Goal: Information Seeking & Learning: Learn about a topic

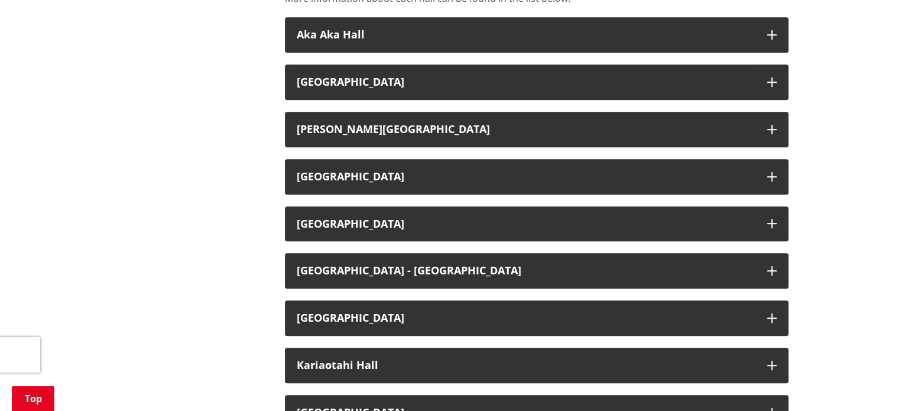
scroll to position [591, 0]
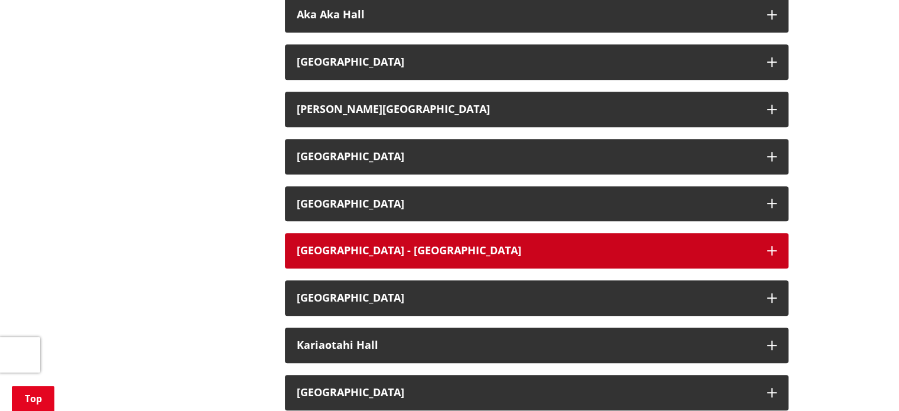
click at [370, 245] on h3 "Huntly Civic Centre - Riverside Room" at bounding box center [526, 251] width 459 height 12
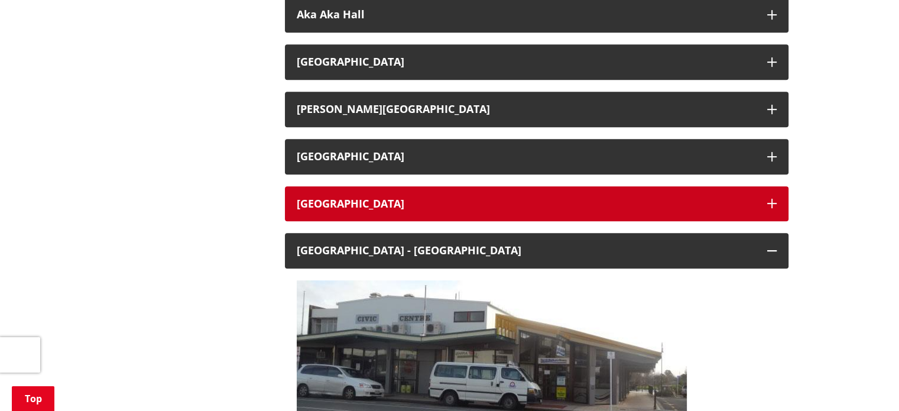
click at [349, 198] on h3 "Horsham Downs Hall" at bounding box center [526, 204] width 459 height 12
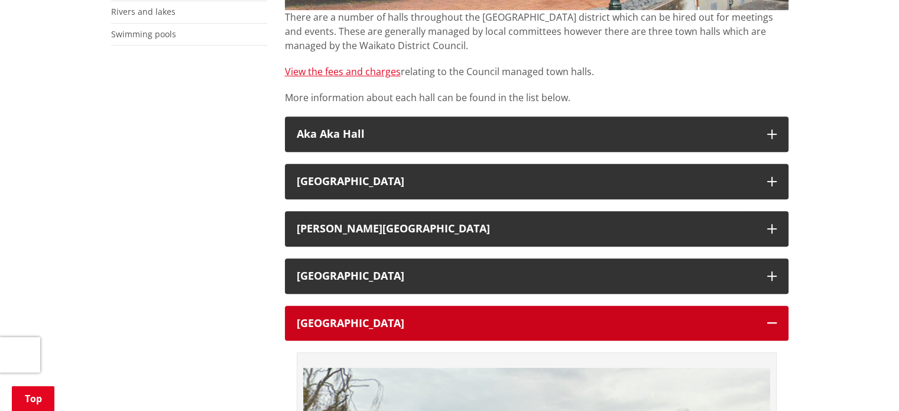
scroll to position [473, 0]
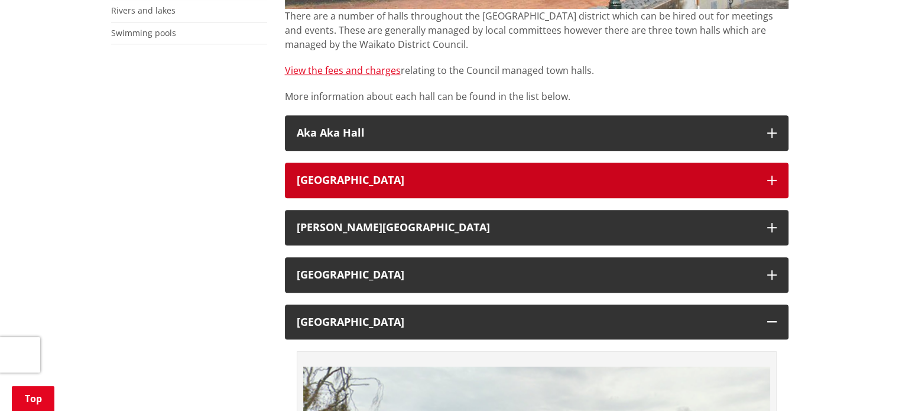
click at [364, 174] on h3 "Eureka Hall" at bounding box center [526, 180] width 459 height 12
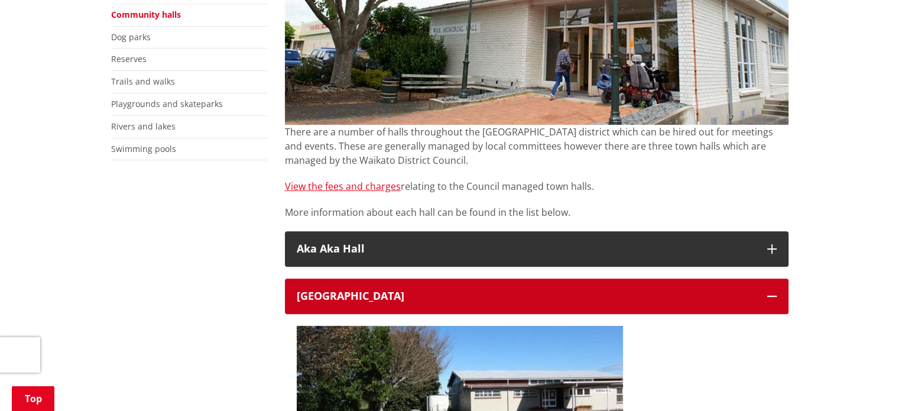
scroll to position [355, 0]
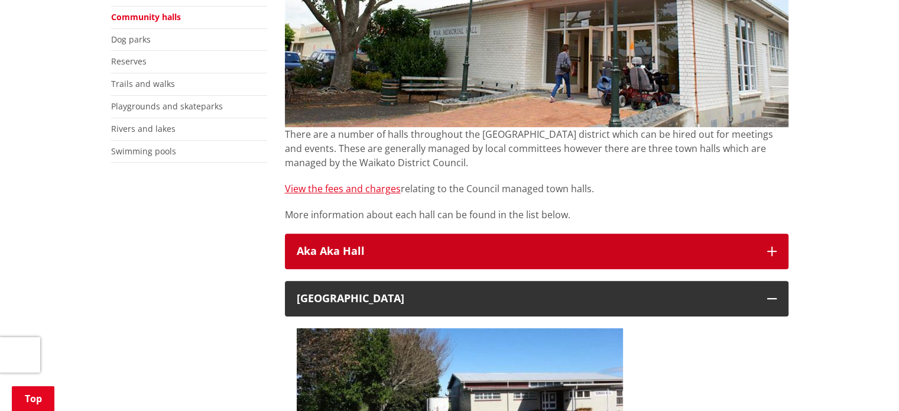
click at [347, 245] on h3 "Aka Aka Hall" at bounding box center [526, 251] width 459 height 12
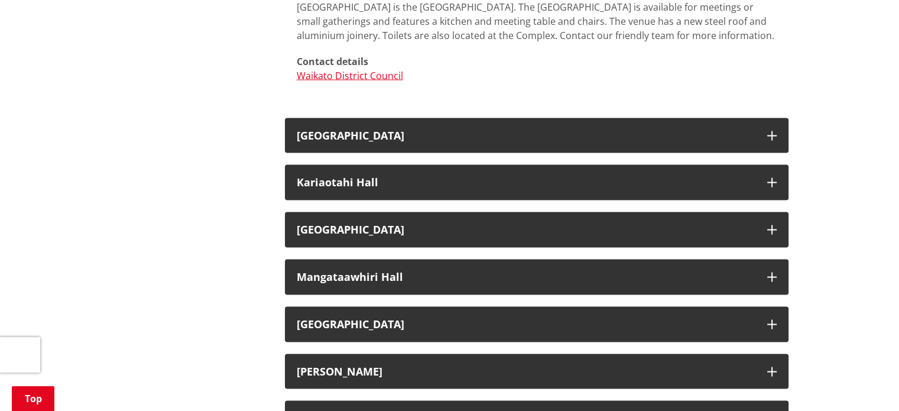
scroll to position [2364, 0]
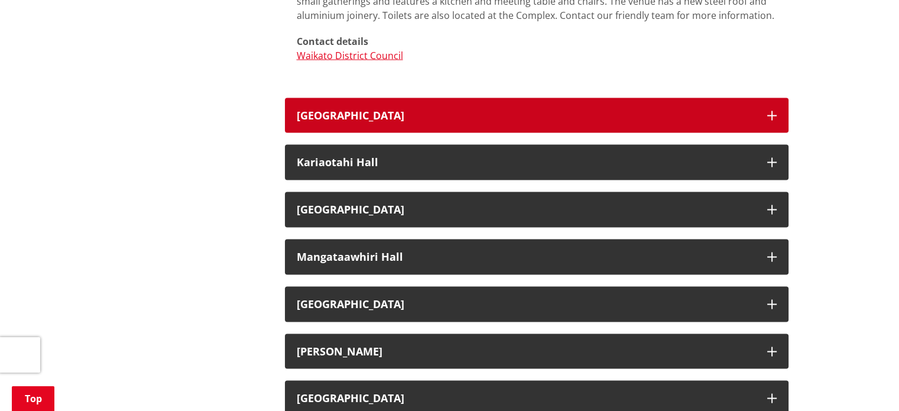
click at [473, 110] on h3 "Huntly Memorial Hall" at bounding box center [526, 116] width 459 height 12
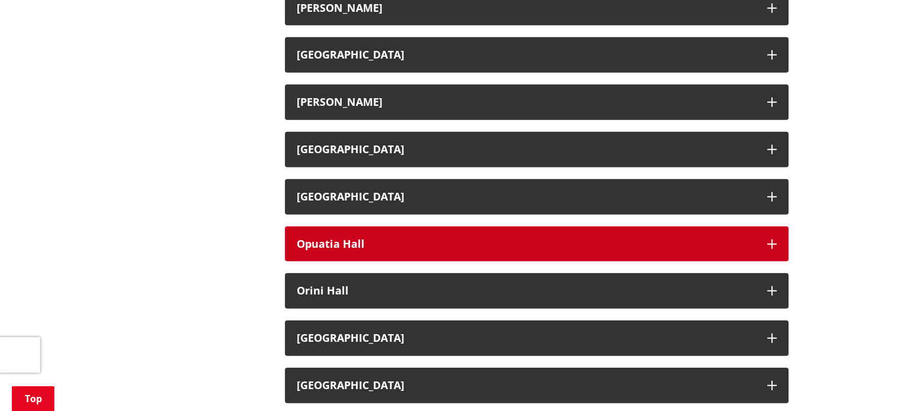
scroll to position [3073, 0]
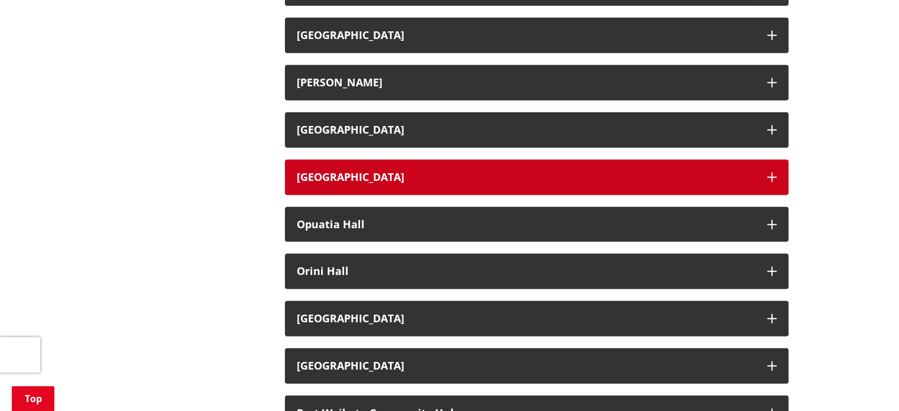
click at [357, 171] on h3 "Ohinewai Hall" at bounding box center [526, 177] width 459 height 12
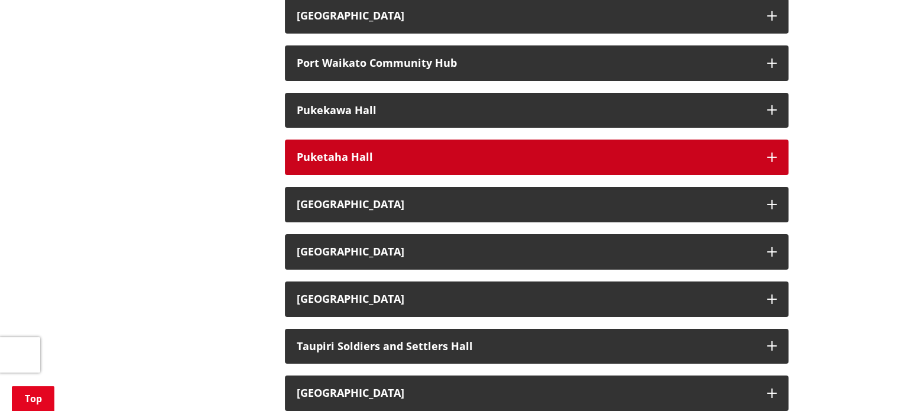
scroll to position [3900, 0]
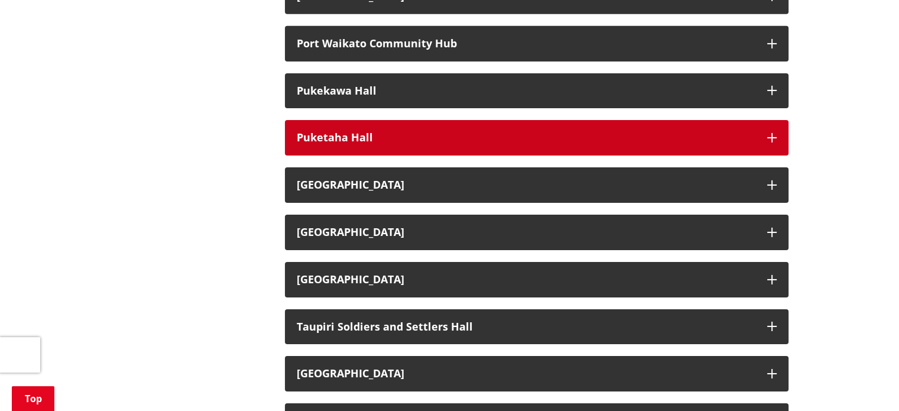
click at [329, 123] on button "Puketaha Hall" at bounding box center [536, 137] width 503 height 35
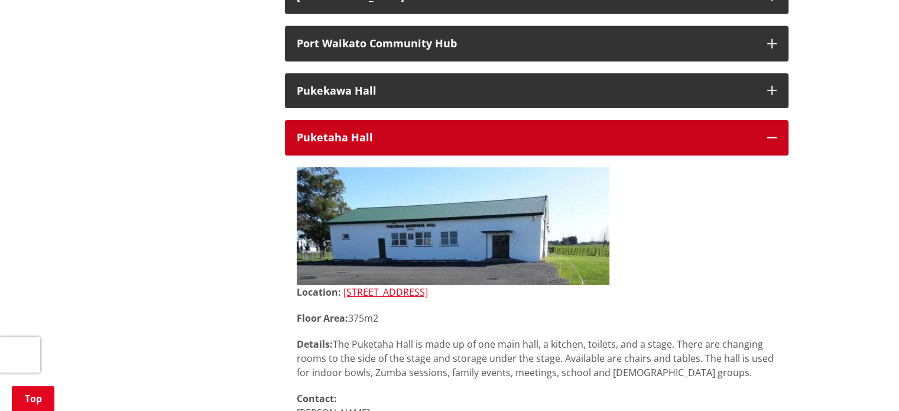
click at [771, 133] on icon "button" at bounding box center [771, 137] width 9 height 9
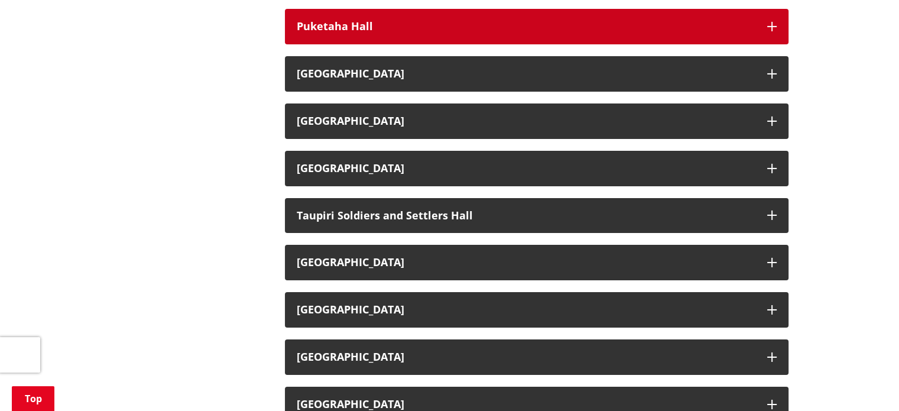
scroll to position [4018, 0]
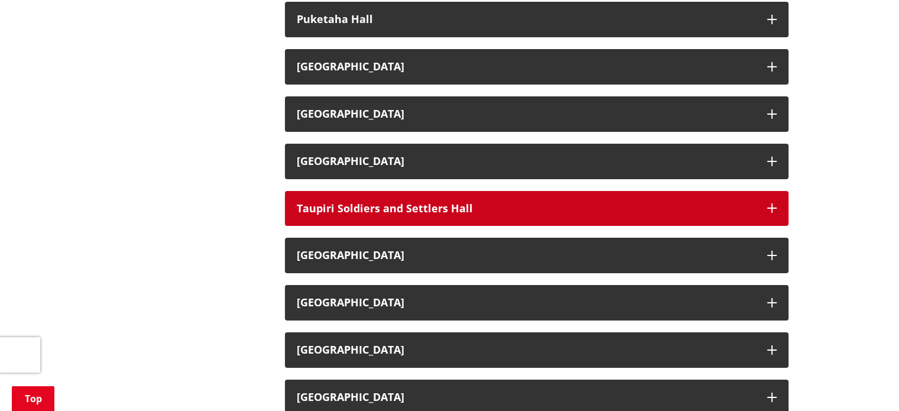
click at [360, 203] on h3 "Taupiri Soldiers and Settlers Hall" at bounding box center [526, 209] width 459 height 12
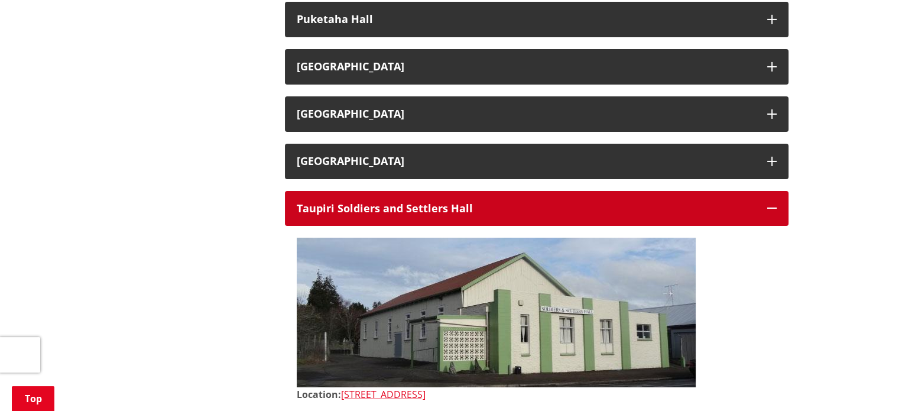
click at [360, 203] on h3 "Taupiri Soldiers and Settlers Hall" at bounding box center [526, 209] width 459 height 12
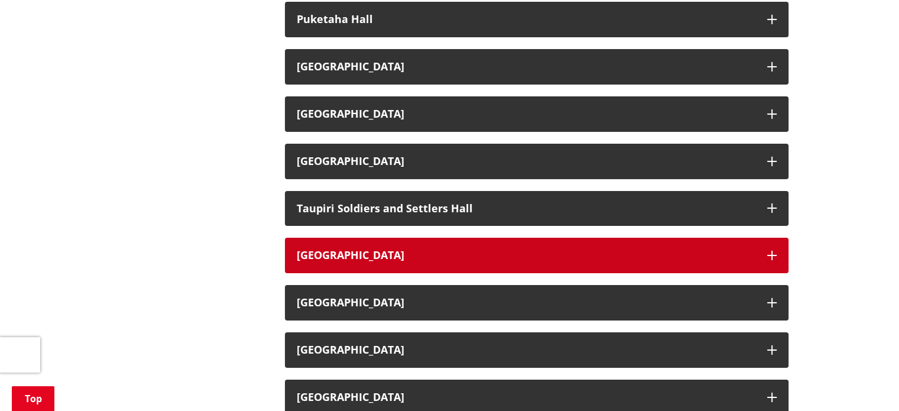
click at [383, 242] on button "Taupiri War Memorial Hall" at bounding box center [536, 255] width 503 height 35
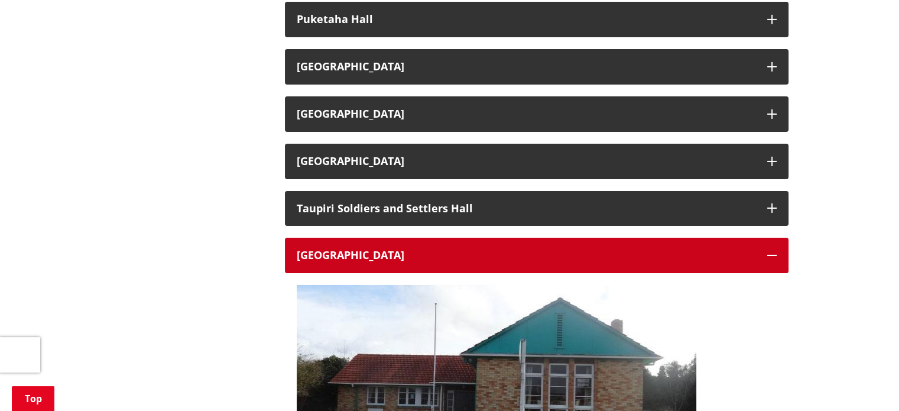
click at [385, 242] on button "Taupiri War Memorial Hall" at bounding box center [536, 255] width 503 height 35
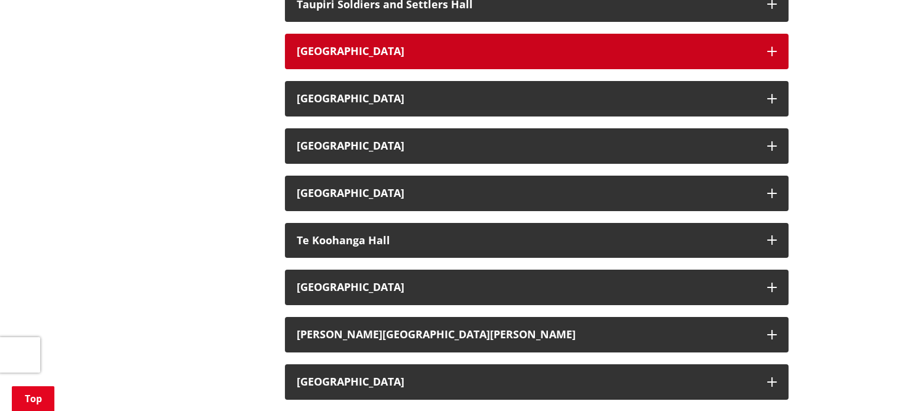
scroll to position [4136, 0]
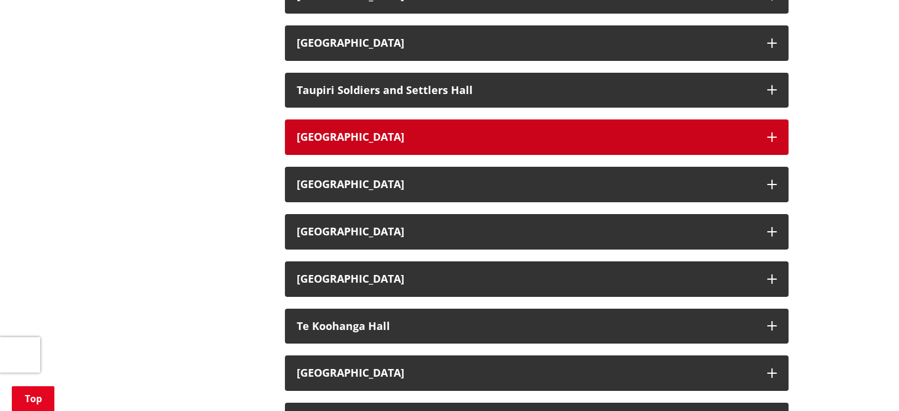
click at [368, 131] on h3 "Taupiri War Memorial Hall" at bounding box center [526, 137] width 459 height 12
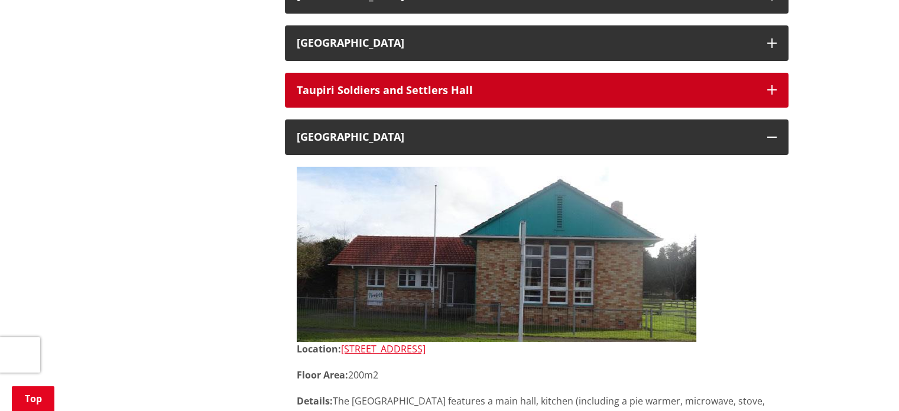
click at [364, 84] on h3 "Taupiri Soldiers and Settlers Hall" at bounding box center [526, 90] width 459 height 12
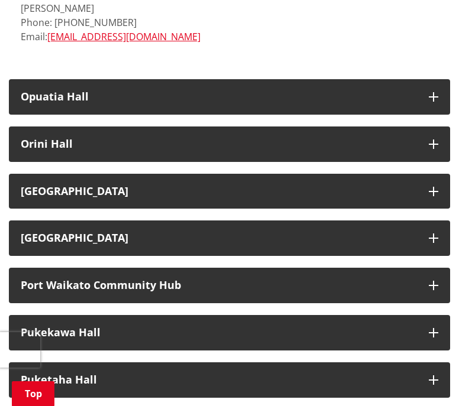
scroll to position [3676, 0]
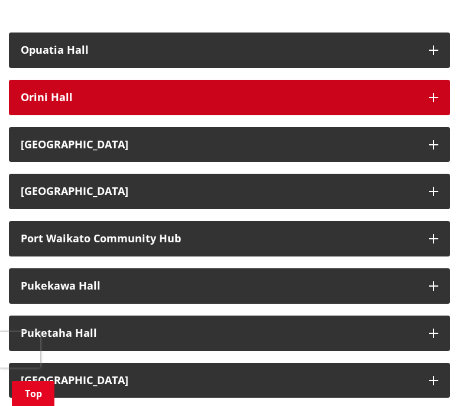
click at [69, 92] on h3 "Orini Hall" at bounding box center [219, 98] width 396 height 12
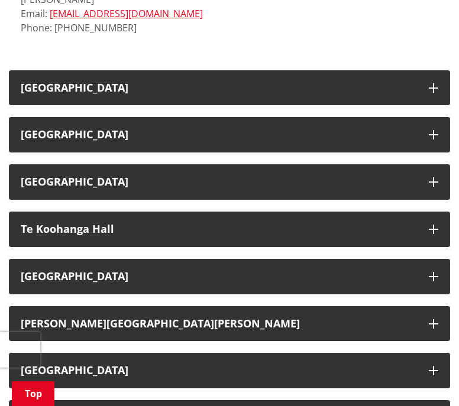
scroll to position [5449, 0]
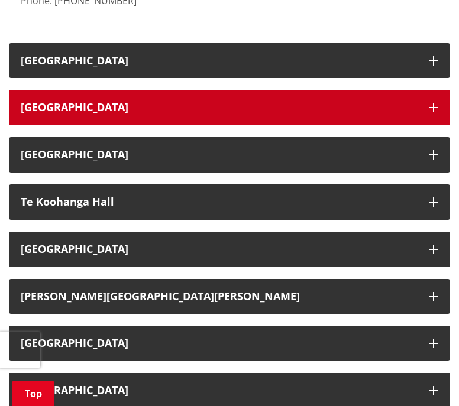
click at [362, 102] on h3 "Te Aakau Hall" at bounding box center [219, 108] width 396 height 12
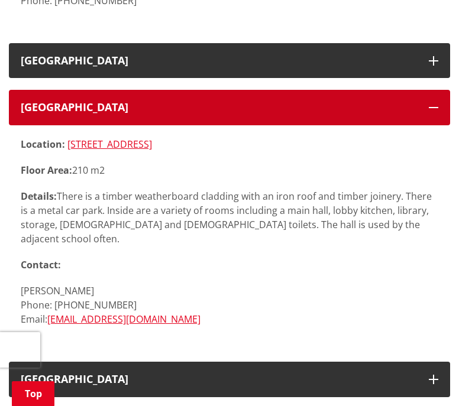
click at [362, 102] on h3 "Te Aakau Hall" at bounding box center [219, 108] width 396 height 12
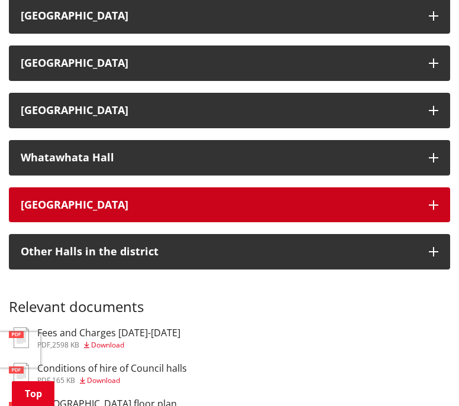
scroll to position [5804, 0]
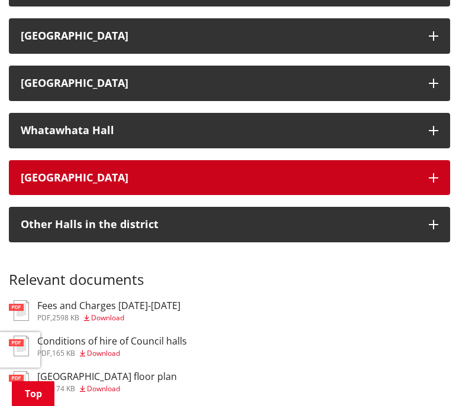
click at [71, 172] on h3 "Whitikahu Hall" at bounding box center [219, 178] width 396 height 12
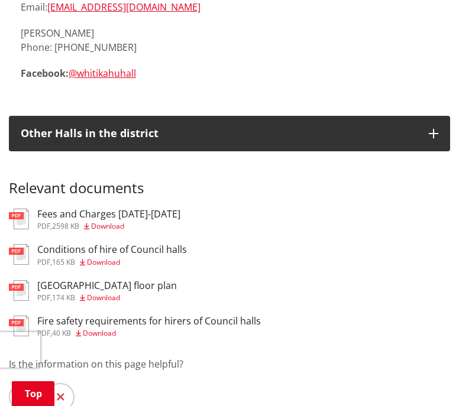
scroll to position [6395, 0]
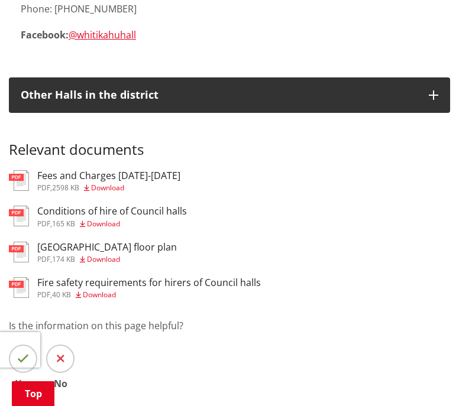
click at [53, 170] on h3 "Fees and Charges 2025-2028" at bounding box center [108, 175] width 143 height 11
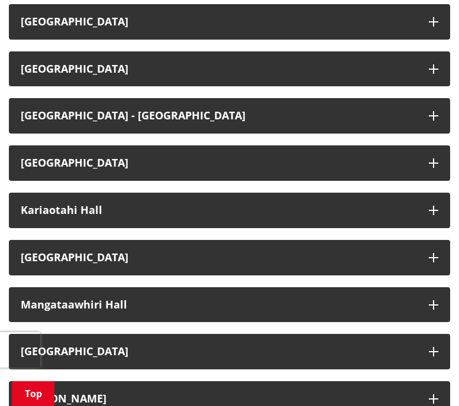
scroll to position [634, 0]
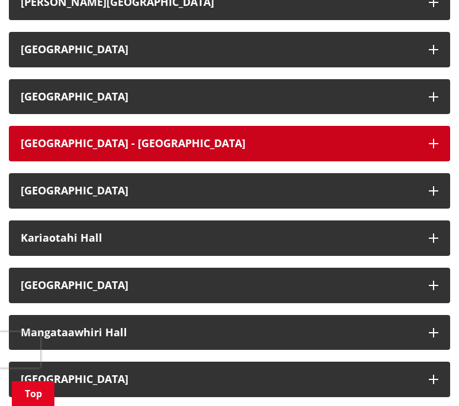
click at [192, 135] on button "Huntly Civic Centre - Riverside Room" at bounding box center [229, 143] width 441 height 35
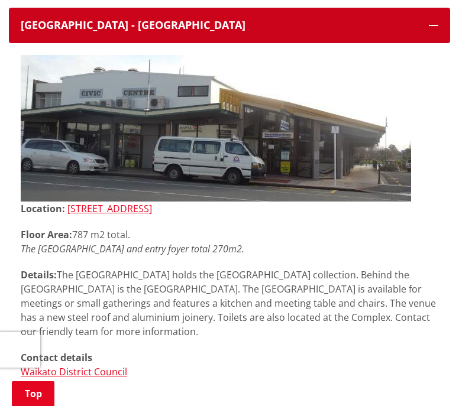
scroll to position [516, 0]
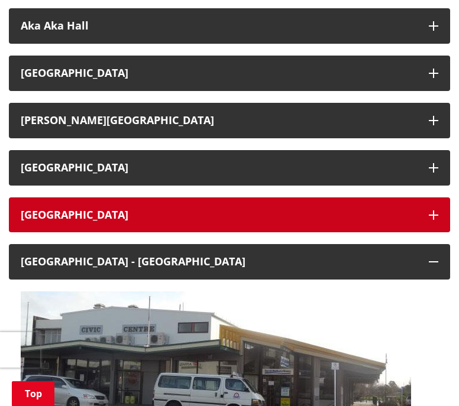
click at [77, 216] on h3 "Horsham Downs Hall" at bounding box center [219, 215] width 396 height 12
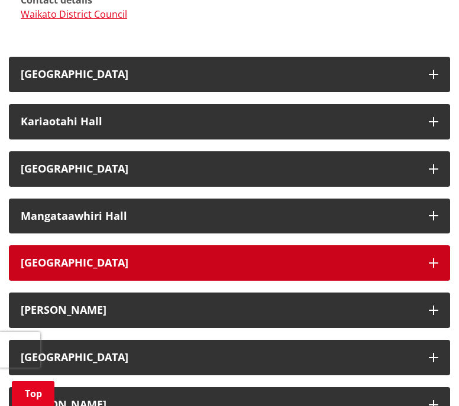
scroll to position [1579, 0]
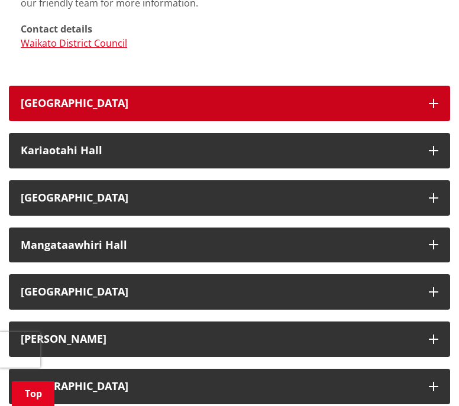
click at [134, 107] on h3 "Huntly Memorial Hall" at bounding box center [219, 103] width 396 height 12
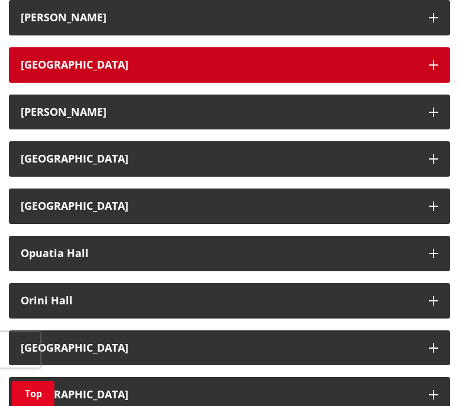
scroll to position [2288, 0]
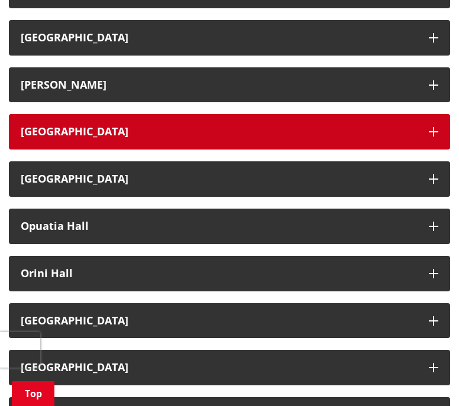
click at [228, 127] on h3 "Ngaaruawaahia Memorial Hall" at bounding box center [219, 132] width 396 height 12
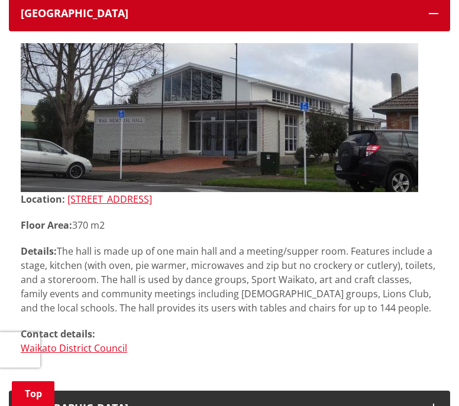
scroll to position [2525, 0]
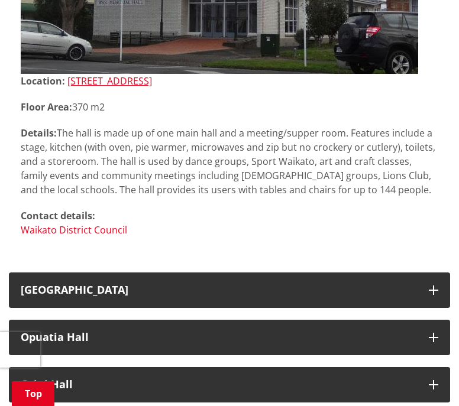
click at [66, 230] on link "Waikato District Council" at bounding box center [74, 229] width 106 height 13
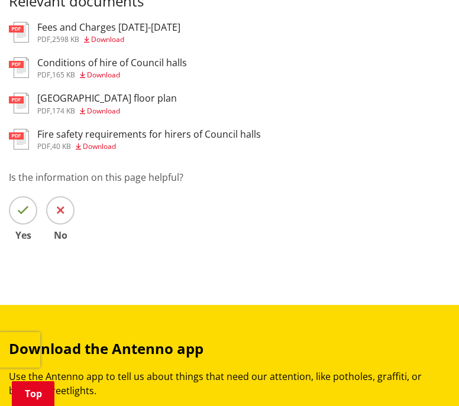
scroll to position [2407, 0]
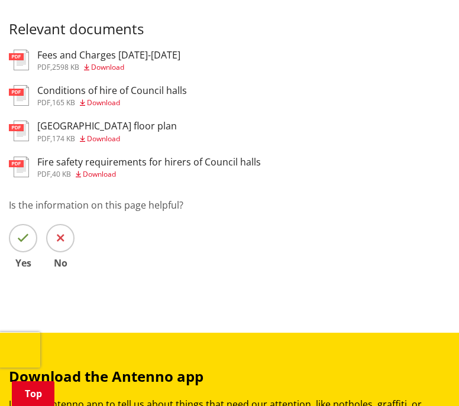
click at [54, 56] on h3 "Fees and Charges [DATE]-[DATE]" at bounding box center [108, 55] width 143 height 11
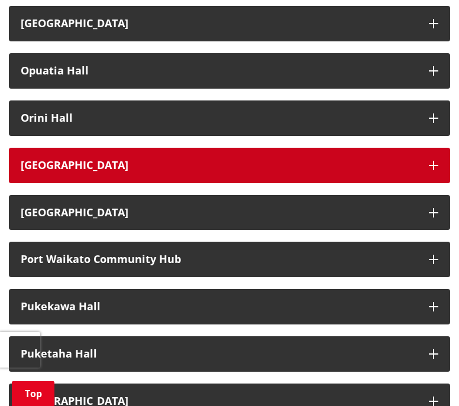
scroll to position [1225, 0]
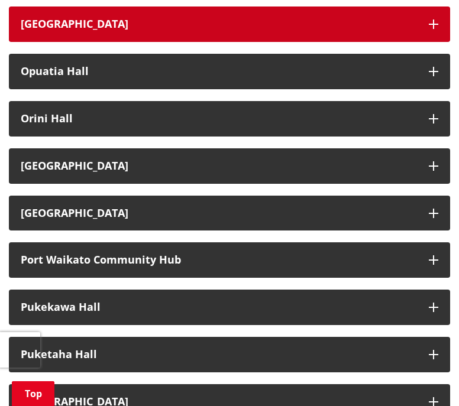
click at [102, 25] on h3 "[GEOGRAPHIC_DATA]" at bounding box center [219, 24] width 396 height 12
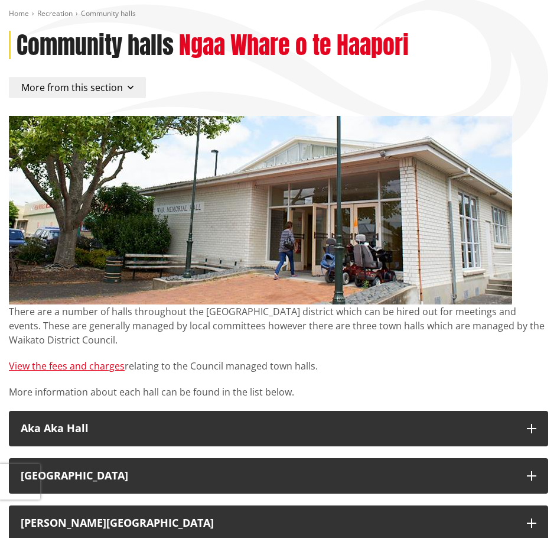
scroll to position [0, 0]
